Goal: Task Accomplishment & Management: Use online tool/utility

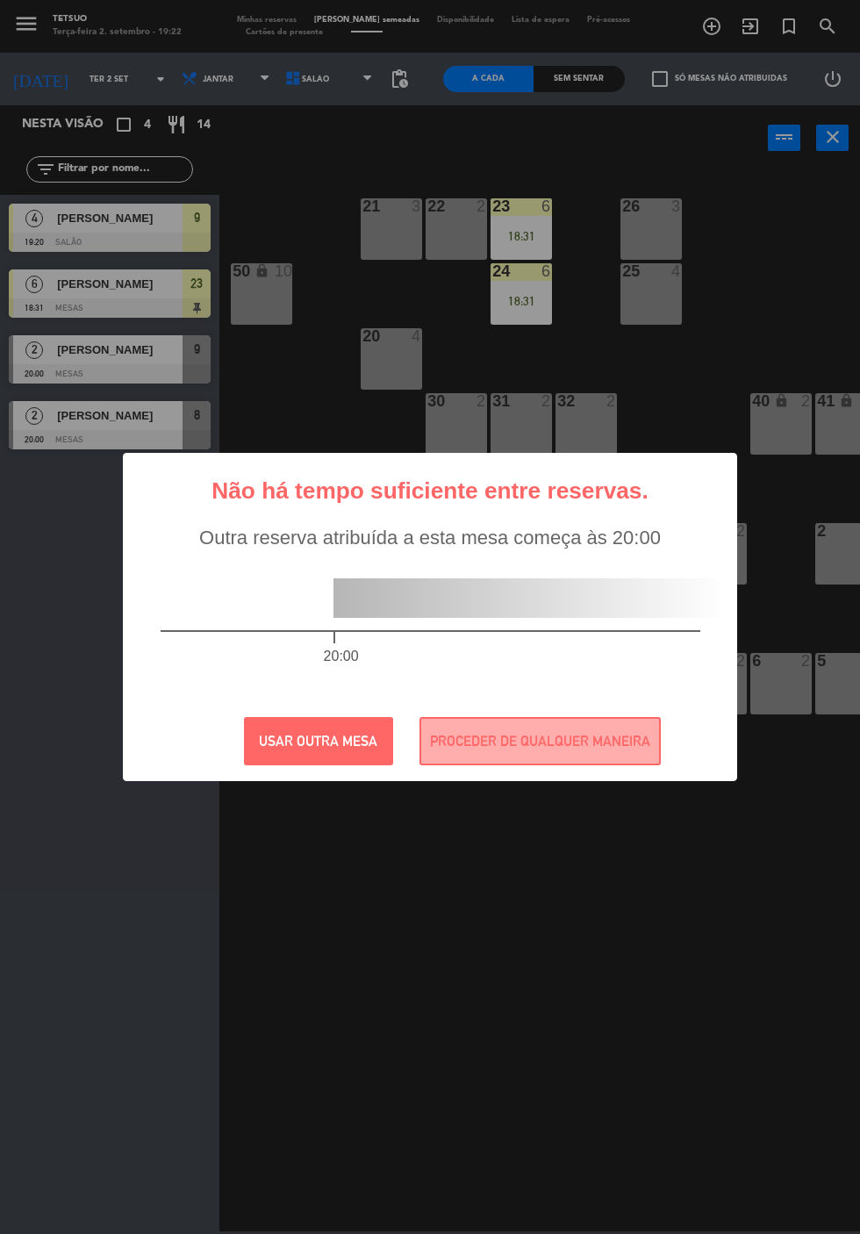
click at [293, 757] on button "USAR OUTRA MESA" at bounding box center [318, 741] width 149 height 48
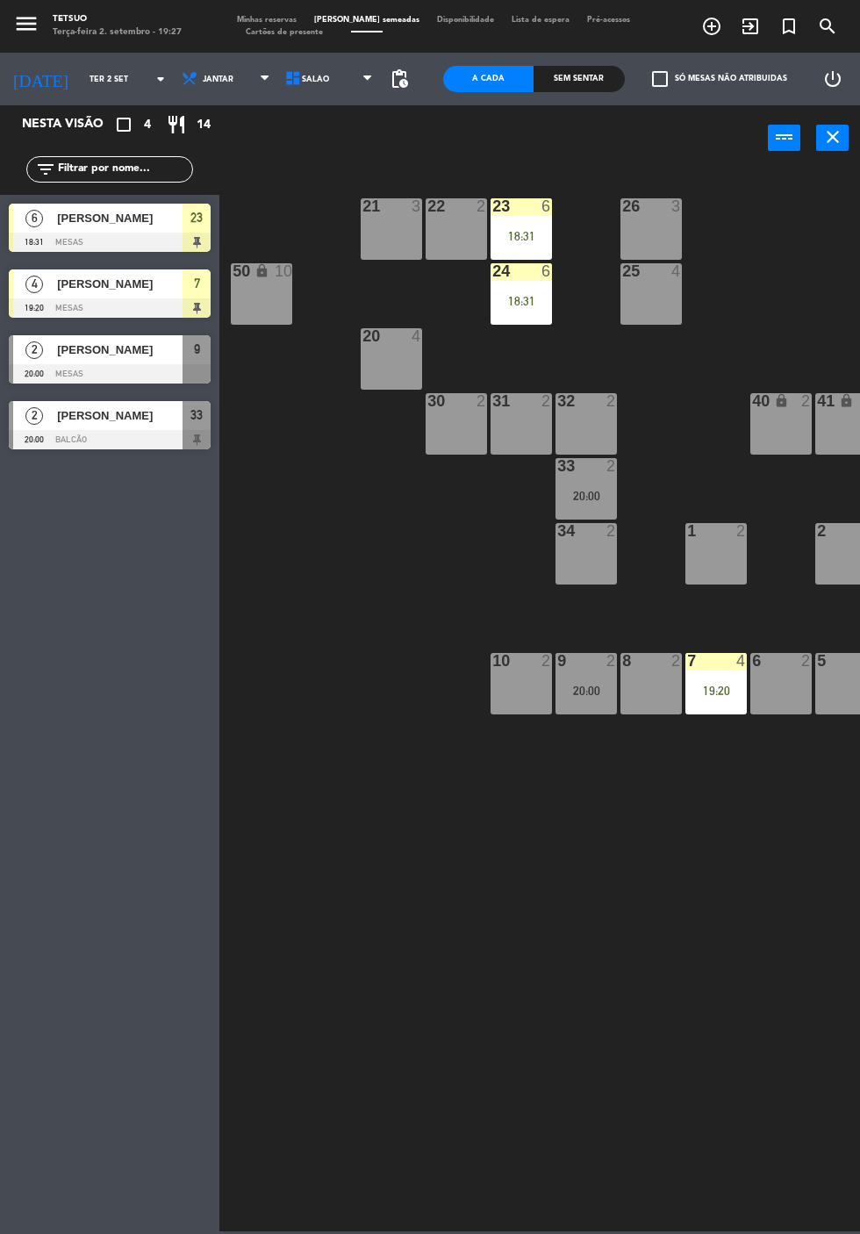
click at [722, 21] on icon "exit_to_app" at bounding box center [711, 26] width 21 height 21
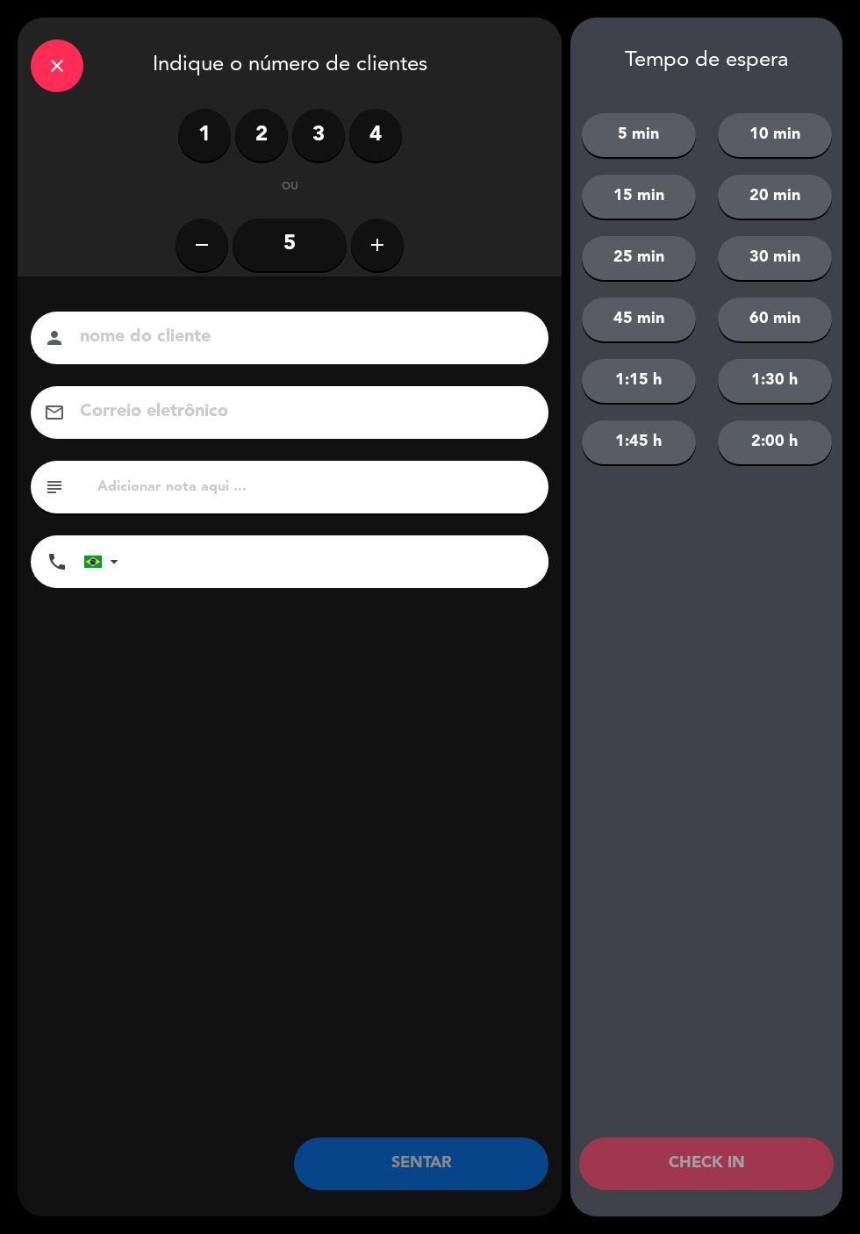
click at [272, 142] on label "2" at bounding box center [261, 135] width 53 height 53
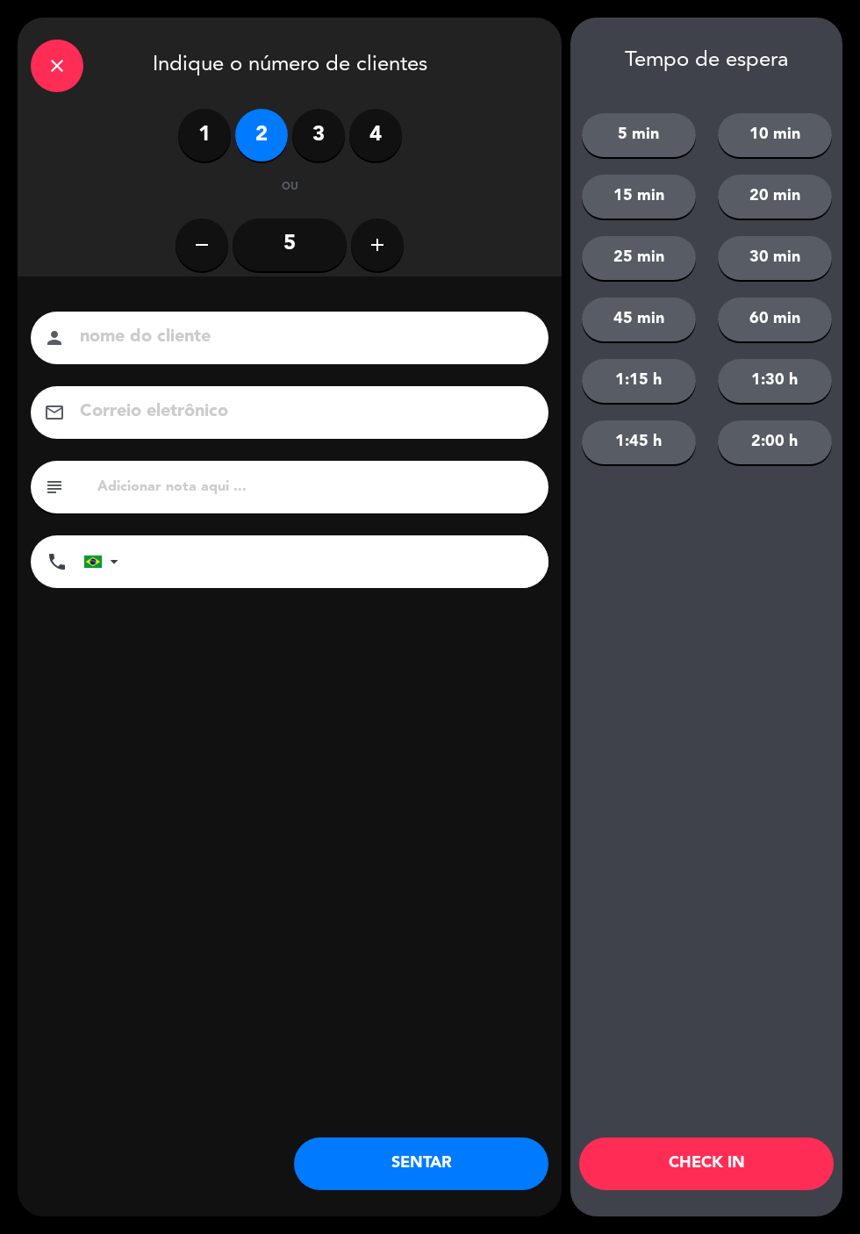
click at [367, 332] on input at bounding box center [301, 337] width 447 height 31
click at [459, 323] on input at bounding box center [301, 337] width 447 height 31
click at [440, 331] on input at bounding box center [301, 337] width 447 height 31
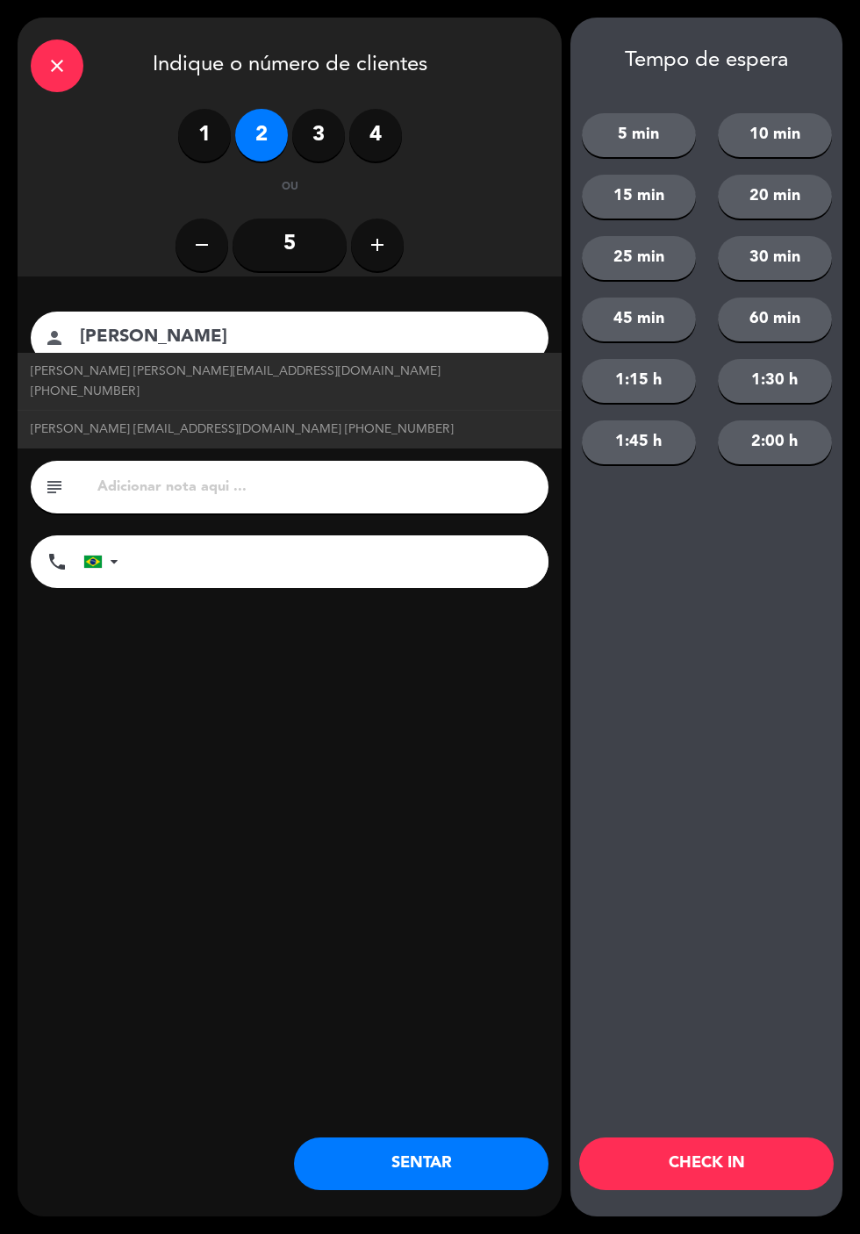
click at [342, 419] on link "[PERSON_NAME] [EMAIL_ADDRESS][DOMAIN_NAME] [PHONE_NUMBER]" at bounding box center [290, 429] width 518 height 20
type input "[PERSON_NAME]"
type input "[EMAIL_ADDRESS][DOMAIN_NAME]"
type input "[PHONE_NUMBER]"
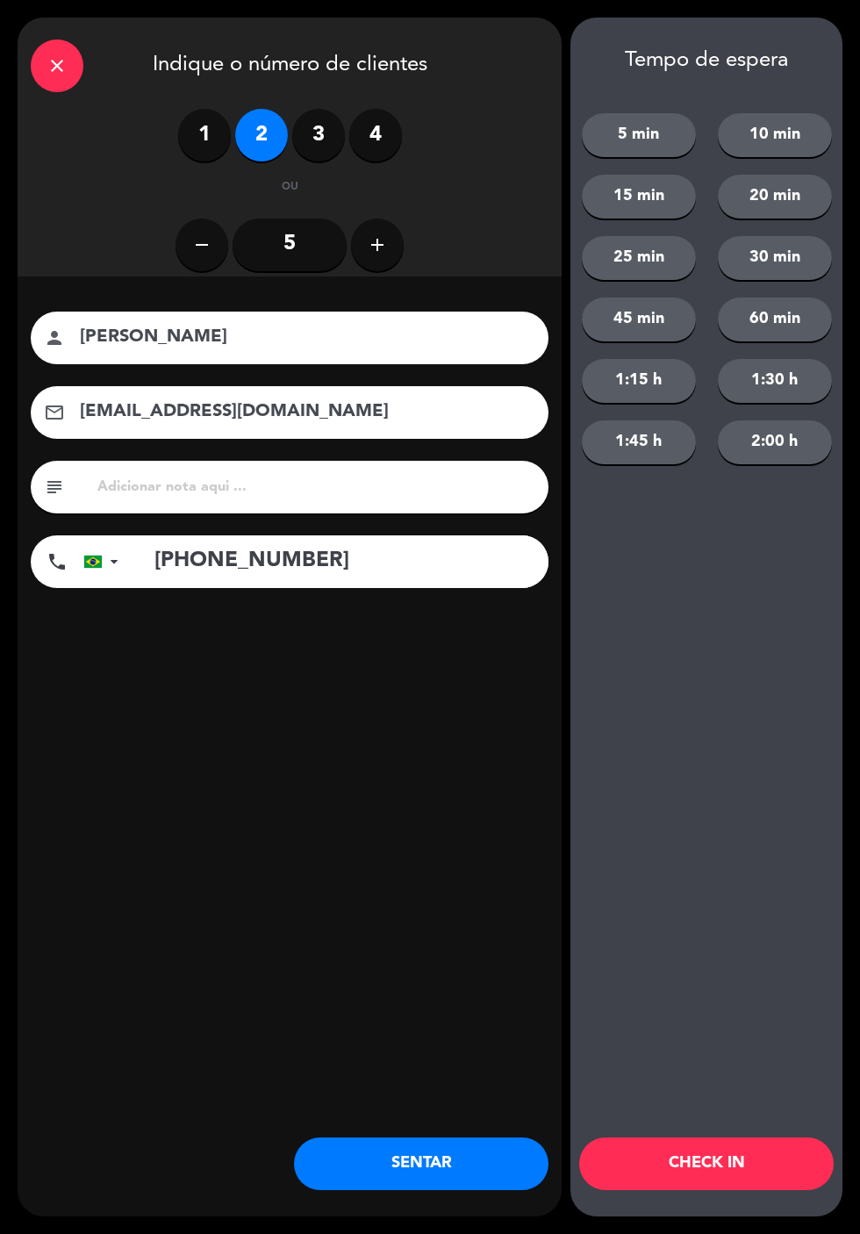
click at [461, 1163] on button "SENTAR" at bounding box center [421, 1163] width 254 height 53
